Goal: Use online tool/utility: Utilize a website feature to perform a specific function

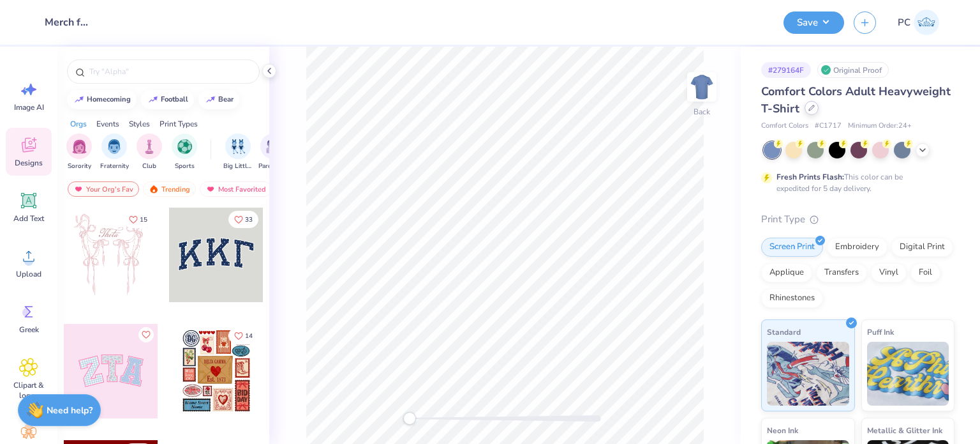
click at [819, 112] on div at bounding box center [812, 108] width 14 height 14
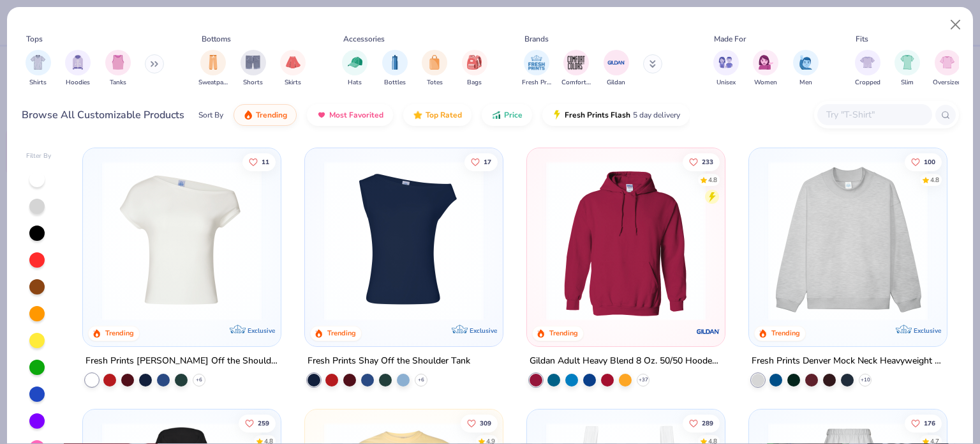
click at [843, 111] on input "text" at bounding box center [874, 114] width 98 height 15
paste input "NE1020"
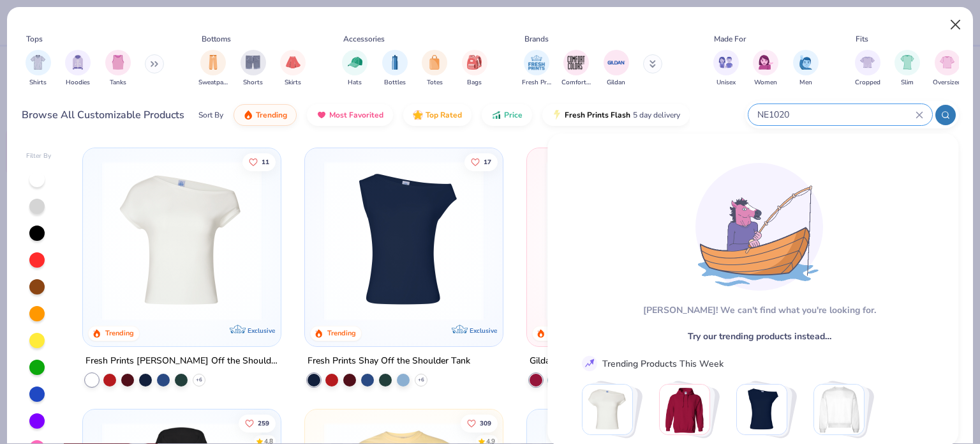
type input "NE1020"
click at [954, 24] on button "Close" at bounding box center [956, 25] width 24 height 24
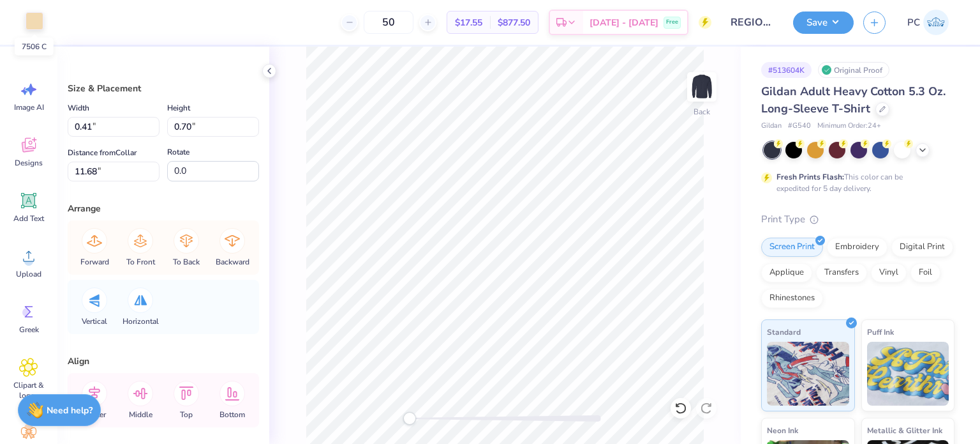
click at [41, 20] on div at bounding box center [35, 21] width 18 height 18
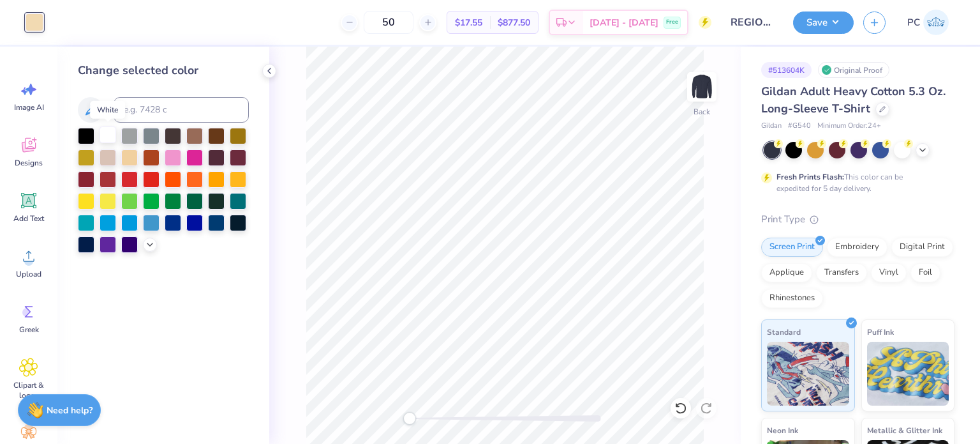
click at [107, 137] on div at bounding box center [108, 134] width 17 height 17
click at [270, 71] on icon at bounding box center [269, 71] width 10 height 10
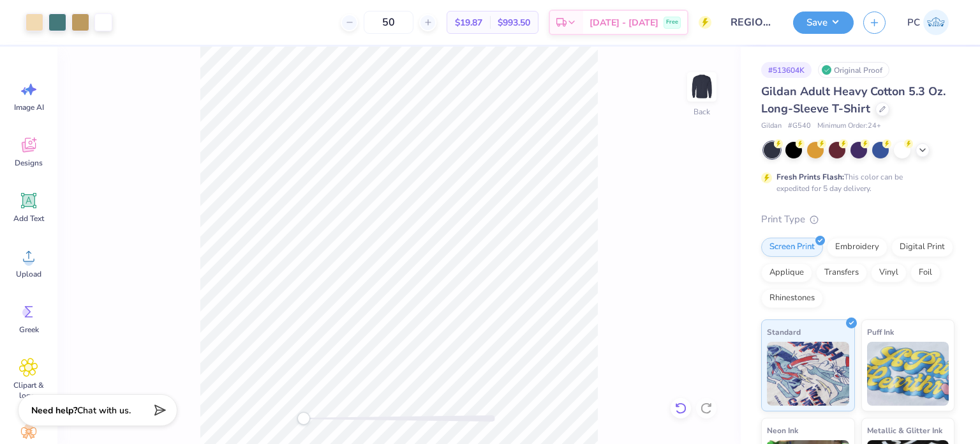
click at [685, 408] on icon at bounding box center [680, 407] width 11 height 11
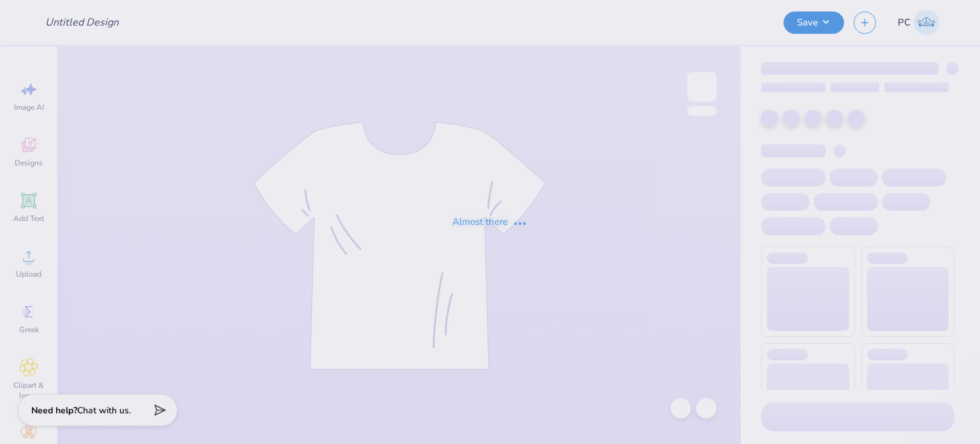
type input "Ceramics Club Merch"
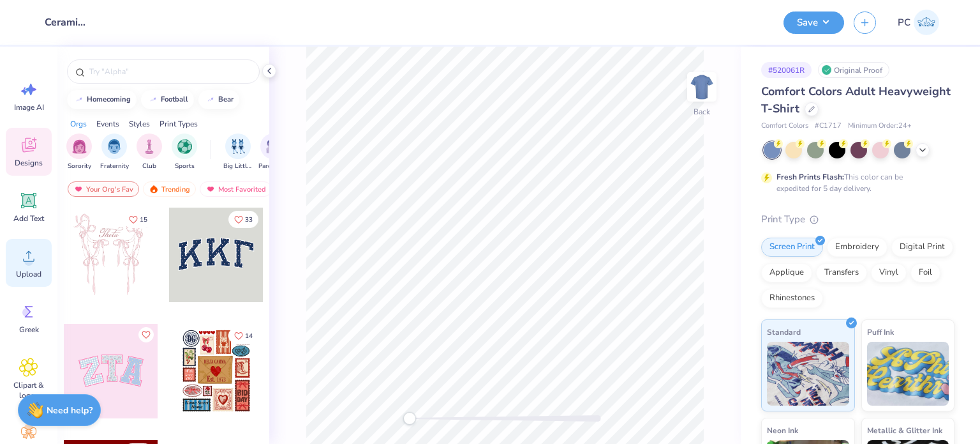
click at [23, 265] on icon at bounding box center [28, 255] width 19 height 19
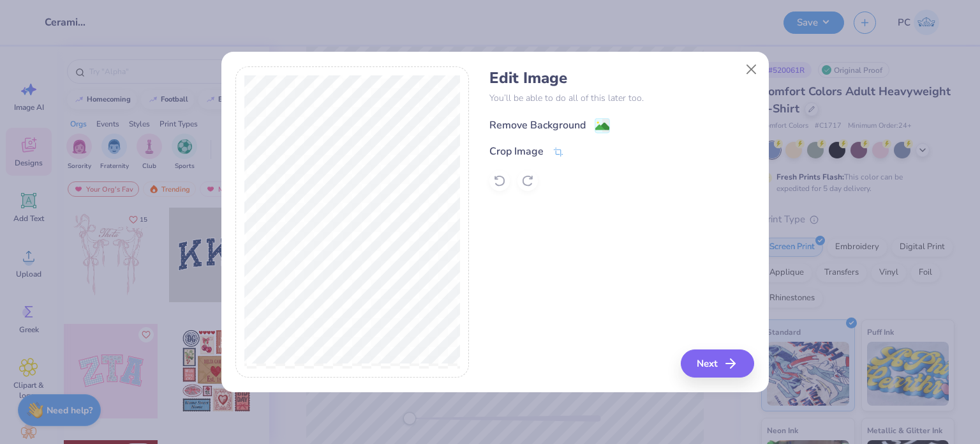
click at [605, 122] on image at bounding box center [603, 126] width 14 height 14
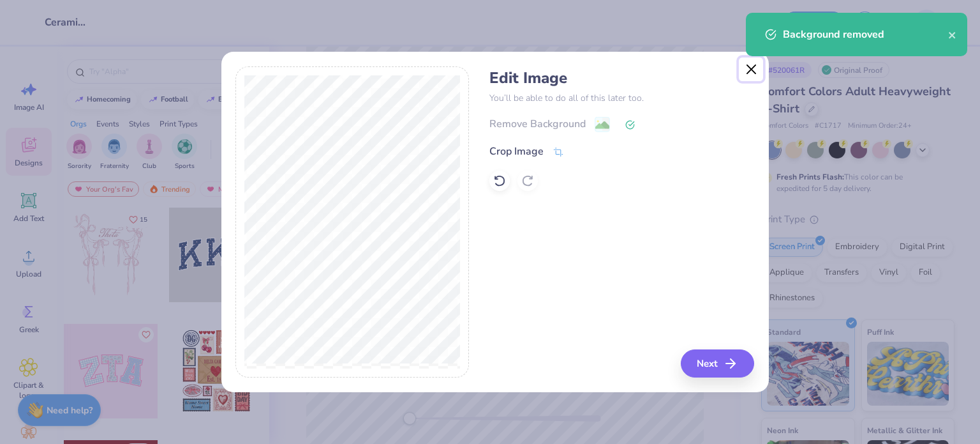
click at [747, 68] on button "Close" at bounding box center [751, 69] width 24 height 24
